Goal: Transaction & Acquisition: Purchase product/service

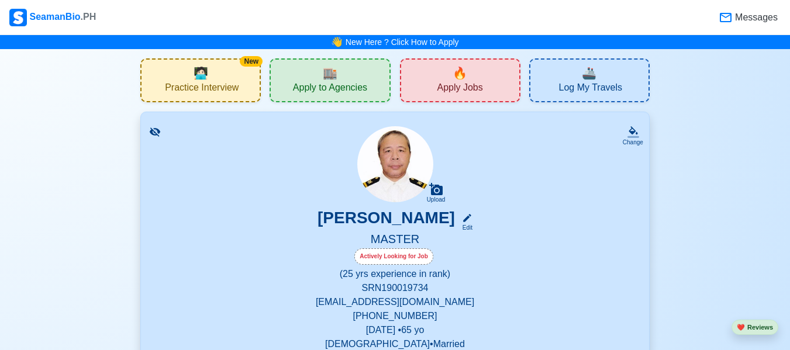
click at [469, 75] on div "🔥 Apply Jobs" at bounding box center [460, 80] width 120 height 44
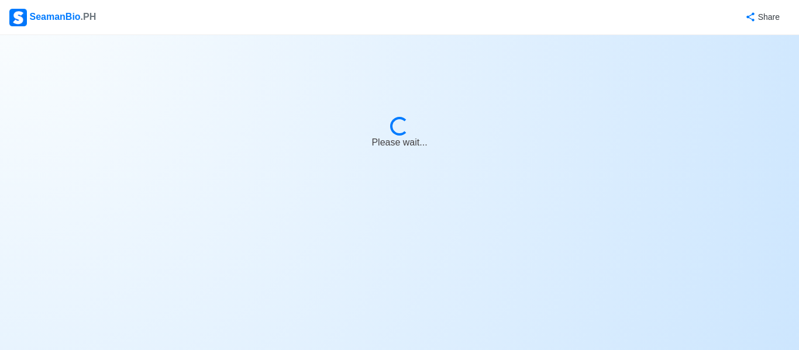
select select "Master"
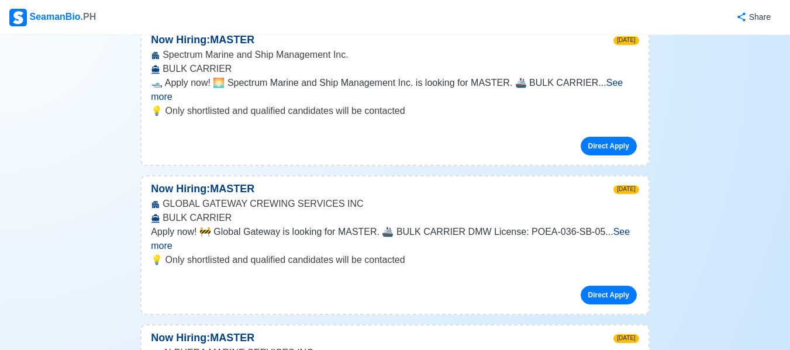
scroll to position [2222, 0]
click at [477, 196] on div "GLOBAL GATEWAY CREWING SERVICES INC BULK CARRIER" at bounding box center [394, 210] width 507 height 28
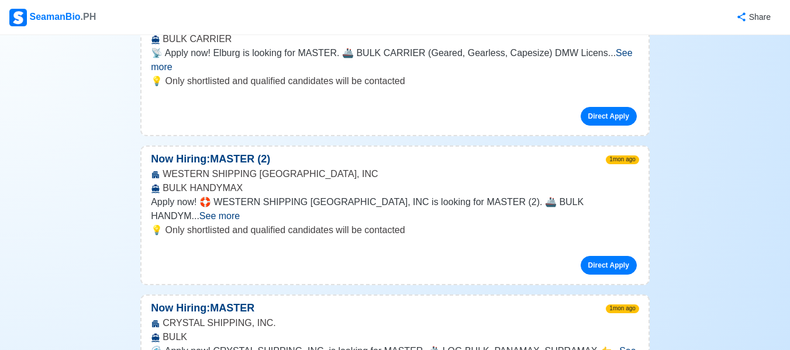
scroll to position [27255, 0]
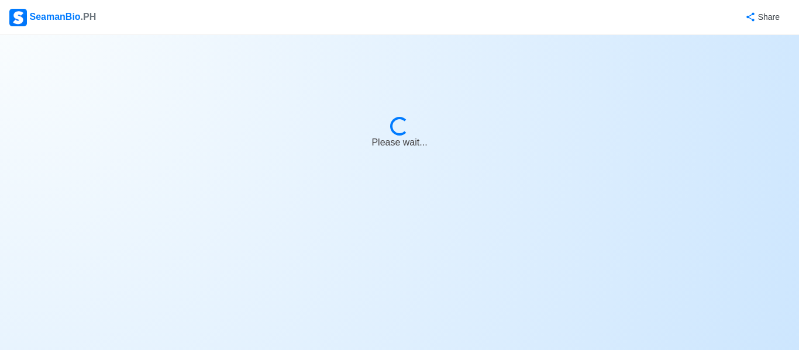
select select "Master"
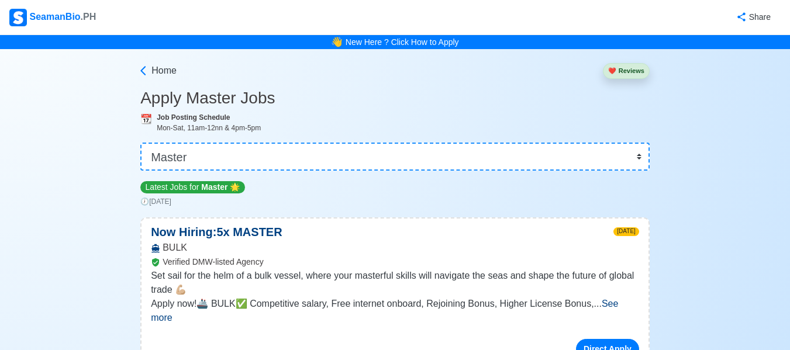
click at [319, 11] on div "Share" at bounding box center [438, 17] width 683 height 32
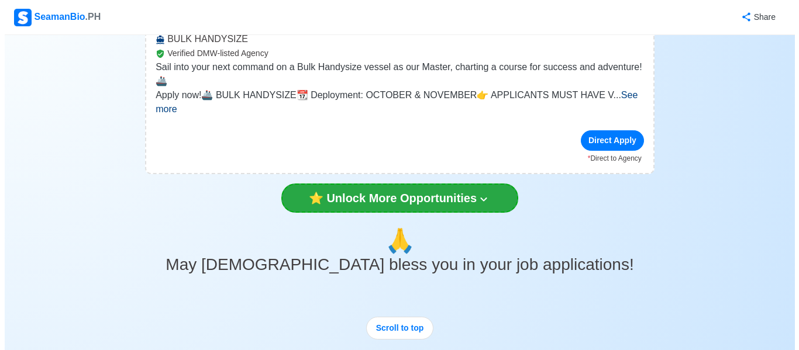
scroll to position [2918, 0]
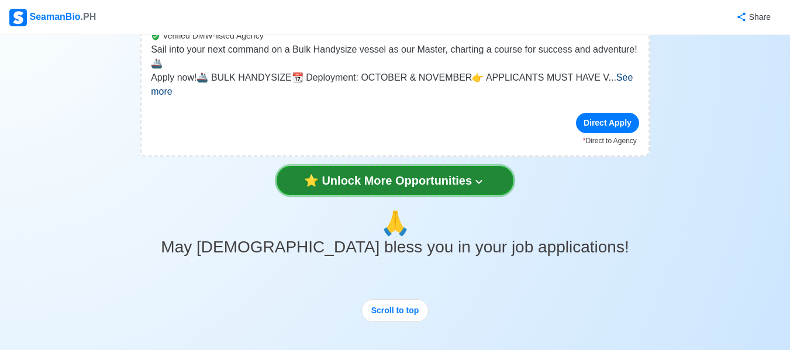
click at [479, 175] on icon at bounding box center [479, 182] width 14 height 14
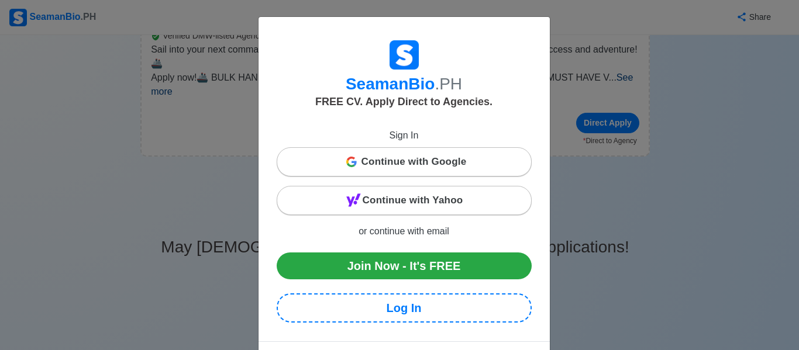
scroll to position [45, 0]
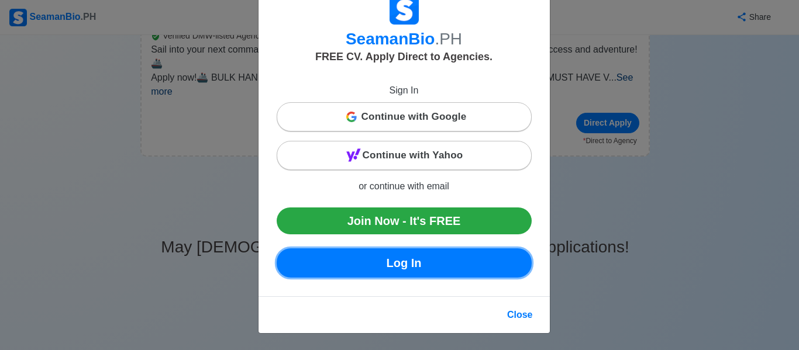
click at [486, 268] on link "Log In" at bounding box center [404, 262] width 255 height 29
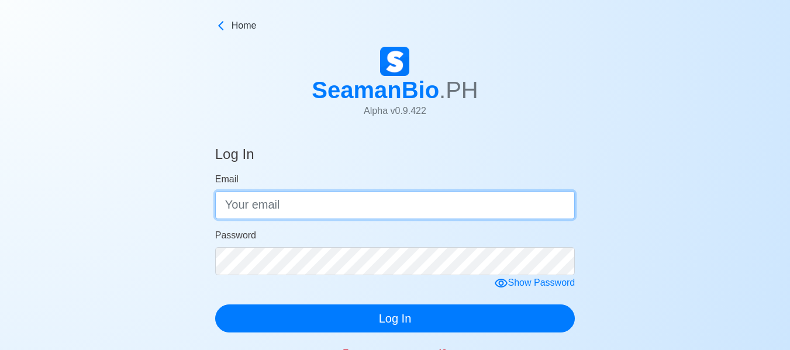
type input "[EMAIL_ADDRESS][DOMAIN_NAME]"
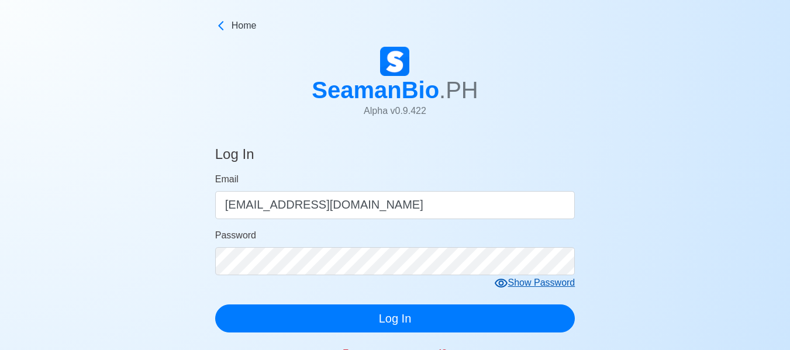
click at [506, 284] on icon at bounding box center [501, 284] width 14 height 14
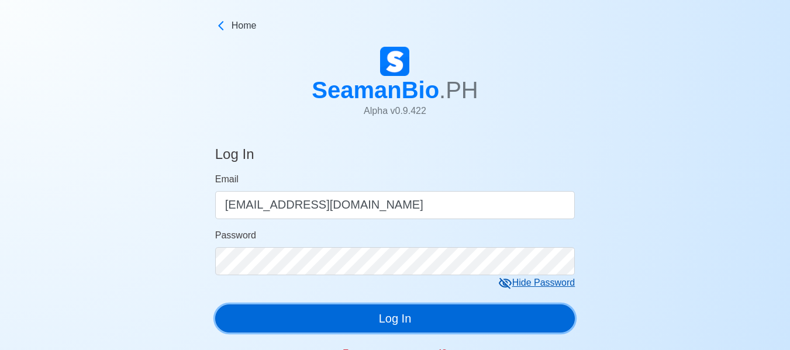
click at [464, 320] on button "Log In" at bounding box center [395, 319] width 360 height 28
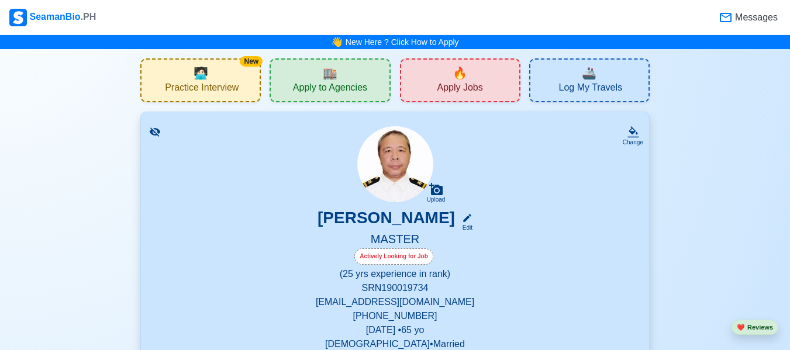
click at [476, 82] on span "Apply Jobs" at bounding box center [460, 89] width 46 height 15
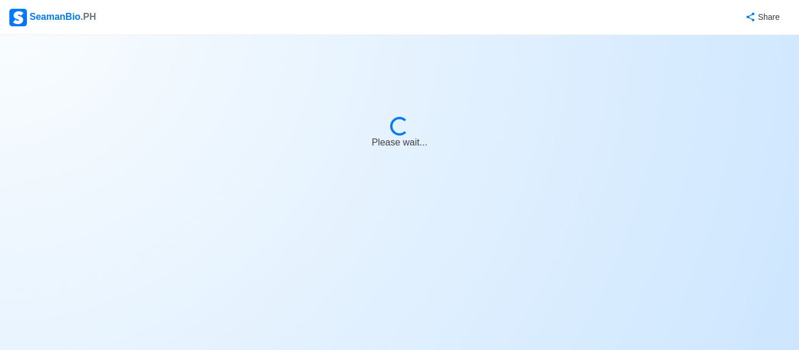
select select "Master"
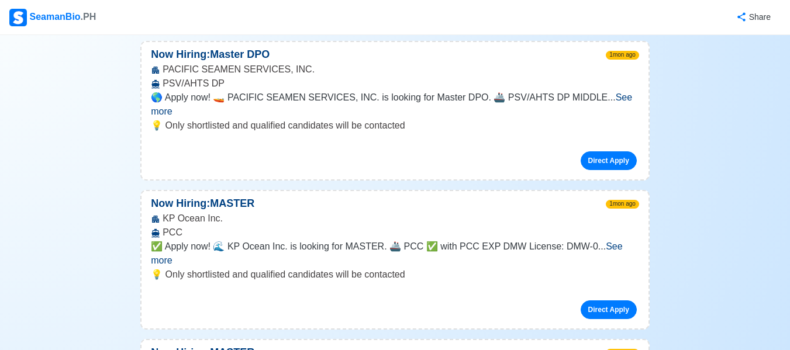
scroll to position [27255, 0]
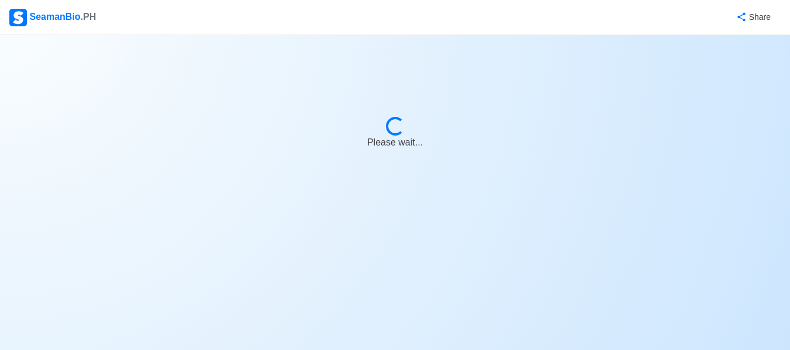
scroll to position [0, 0]
select select "Master"
